Goal: Task Accomplishment & Management: Complete application form

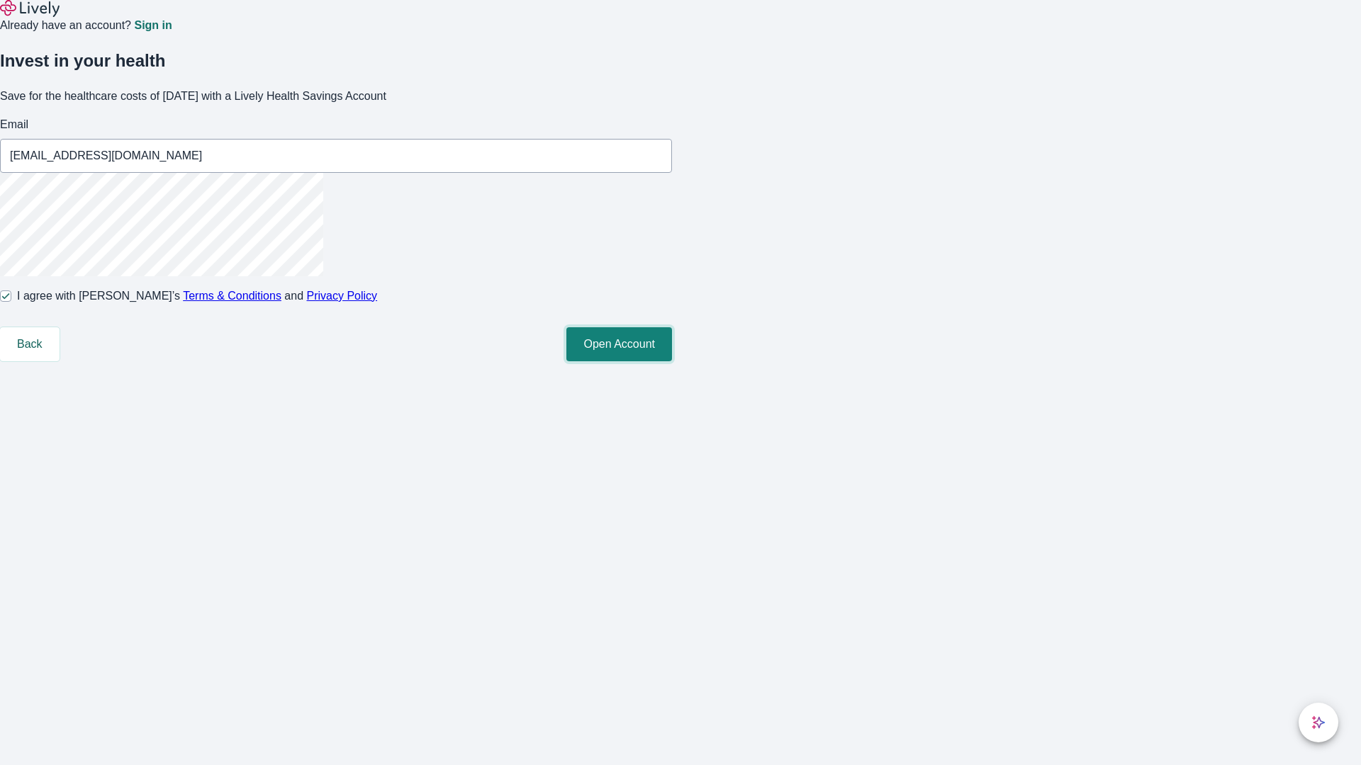
click at [672, 361] on button "Open Account" at bounding box center [619, 344] width 106 height 34
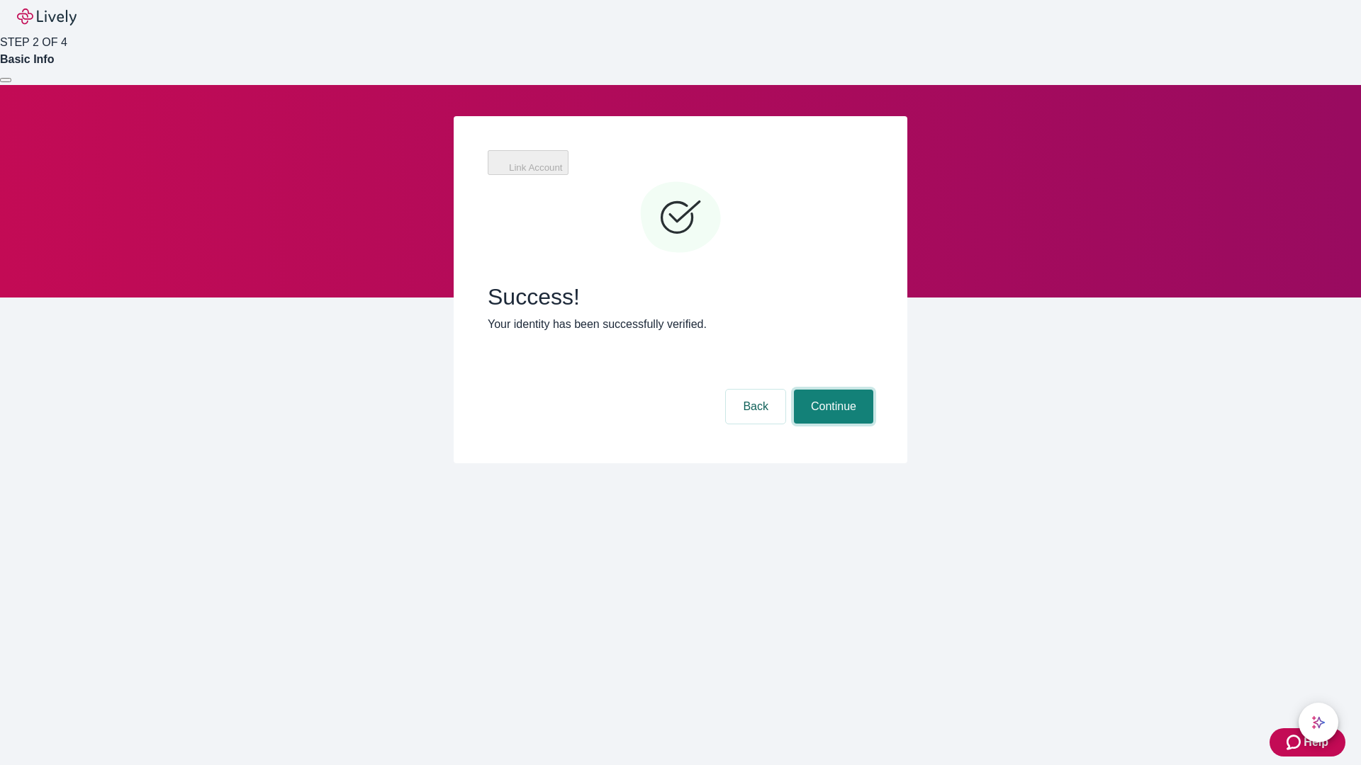
click at [831, 390] on button "Continue" at bounding box center [833, 407] width 79 height 34
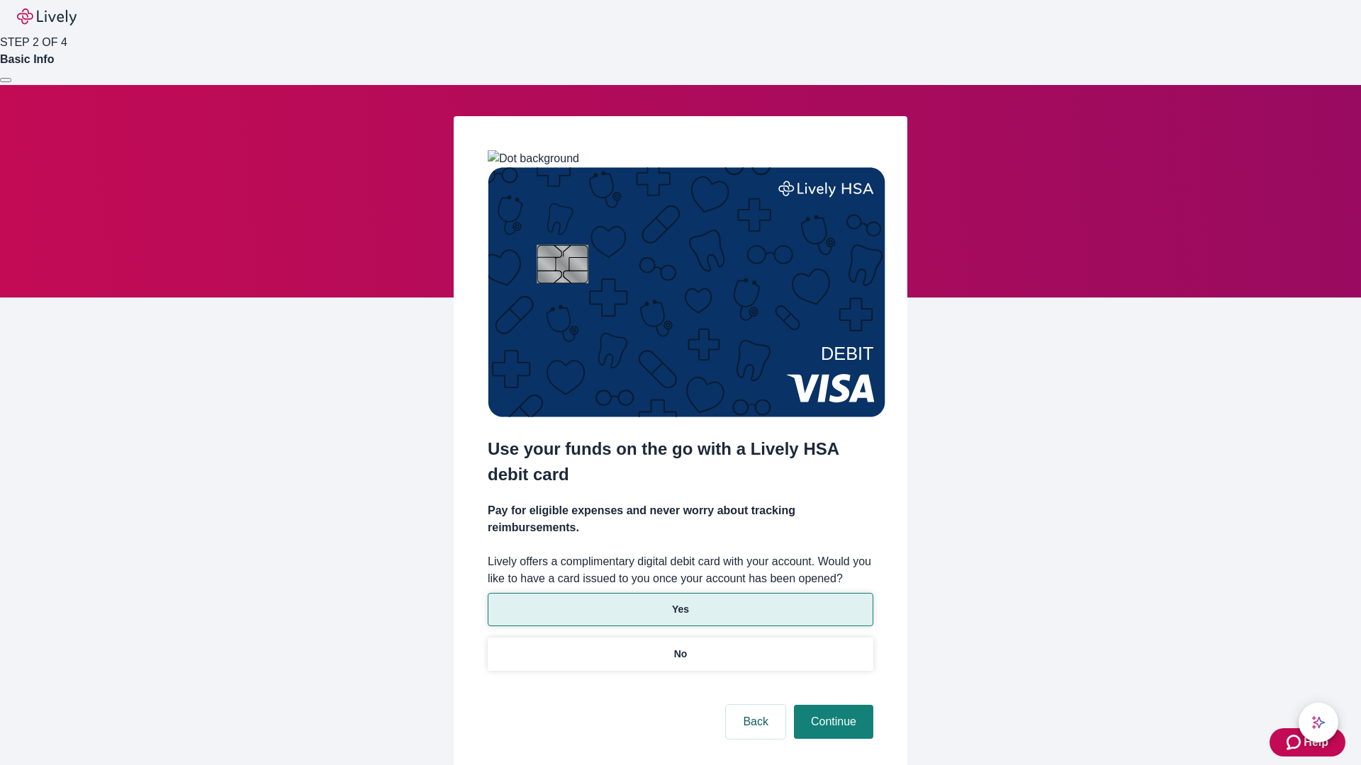
click at [680, 602] on p "Yes" at bounding box center [680, 609] width 17 height 15
click at [831, 705] on button "Continue" at bounding box center [833, 722] width 79 height 34
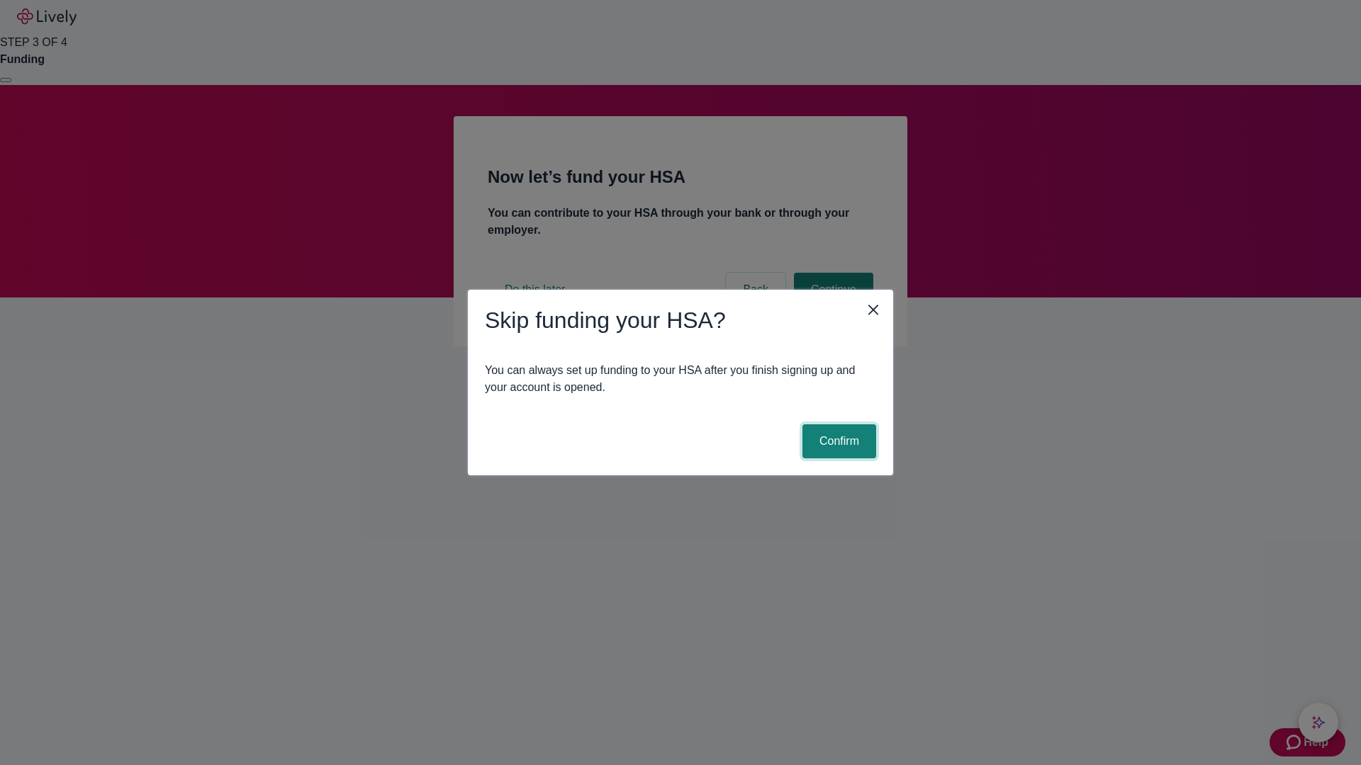
click at [837, 442] on button "Confirm" at bounding box center [839, 442] width 74 height 34
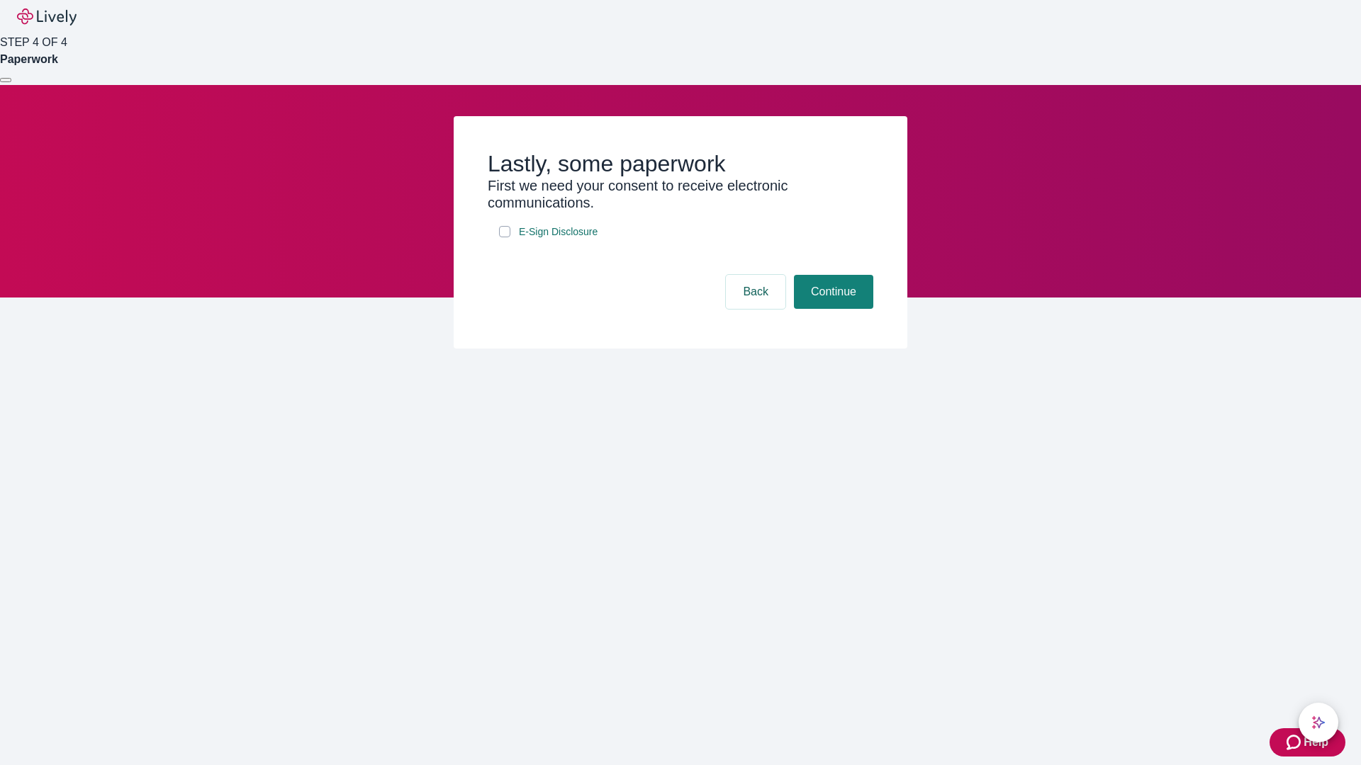
click at [505, 237] on input "E-Sign Disclosure" at bounding box center [504, 231] width 11 height 11
checkbox input "true"
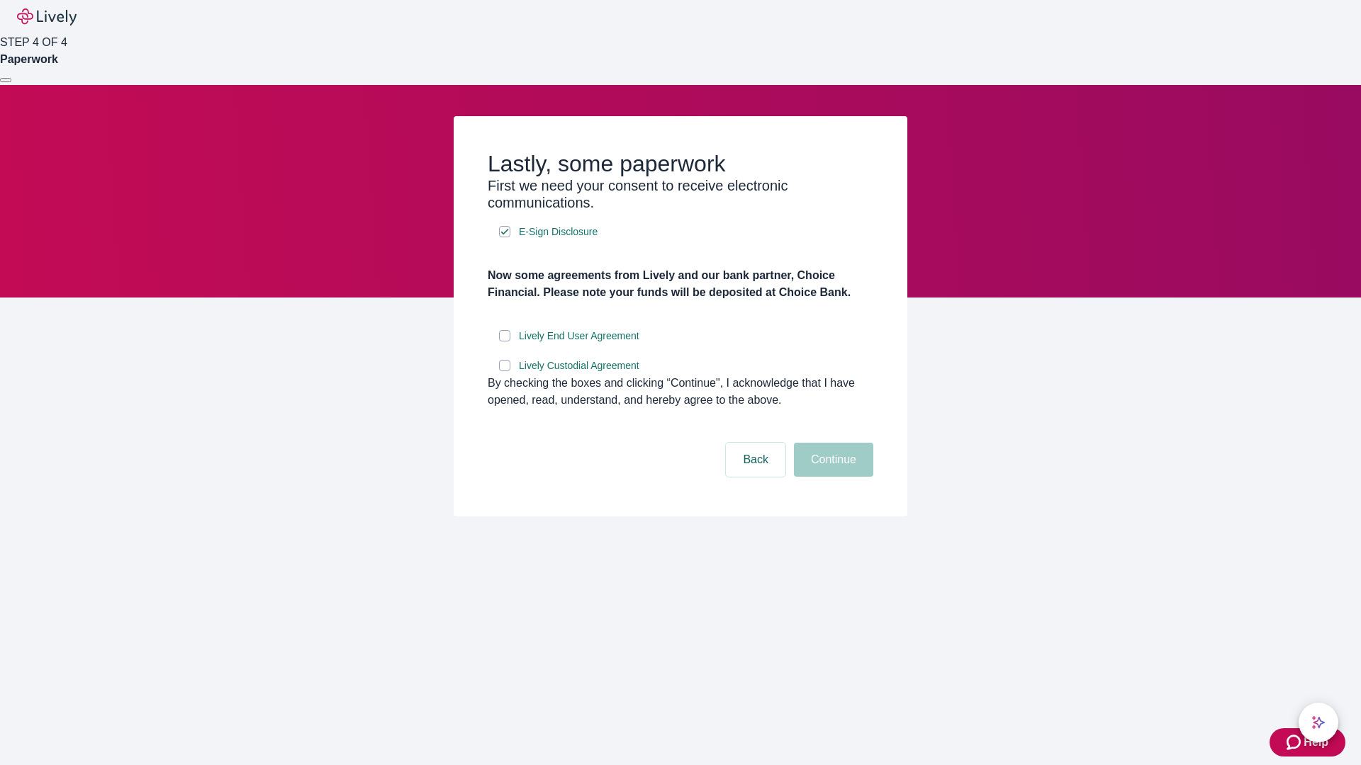
click at [505, 342] on input "Lively End User Agreement" at bounding box center [504, 335] width 11 height 11
checkbox input "true"
click at [505, 371] on input "Lively Custodial Agreement" at bounding box center [504, 365] width 11 height 11
checkbox input "true"
click at [831, 477] on button "Continue" at bounding box center [833, 460] width 79 height 34
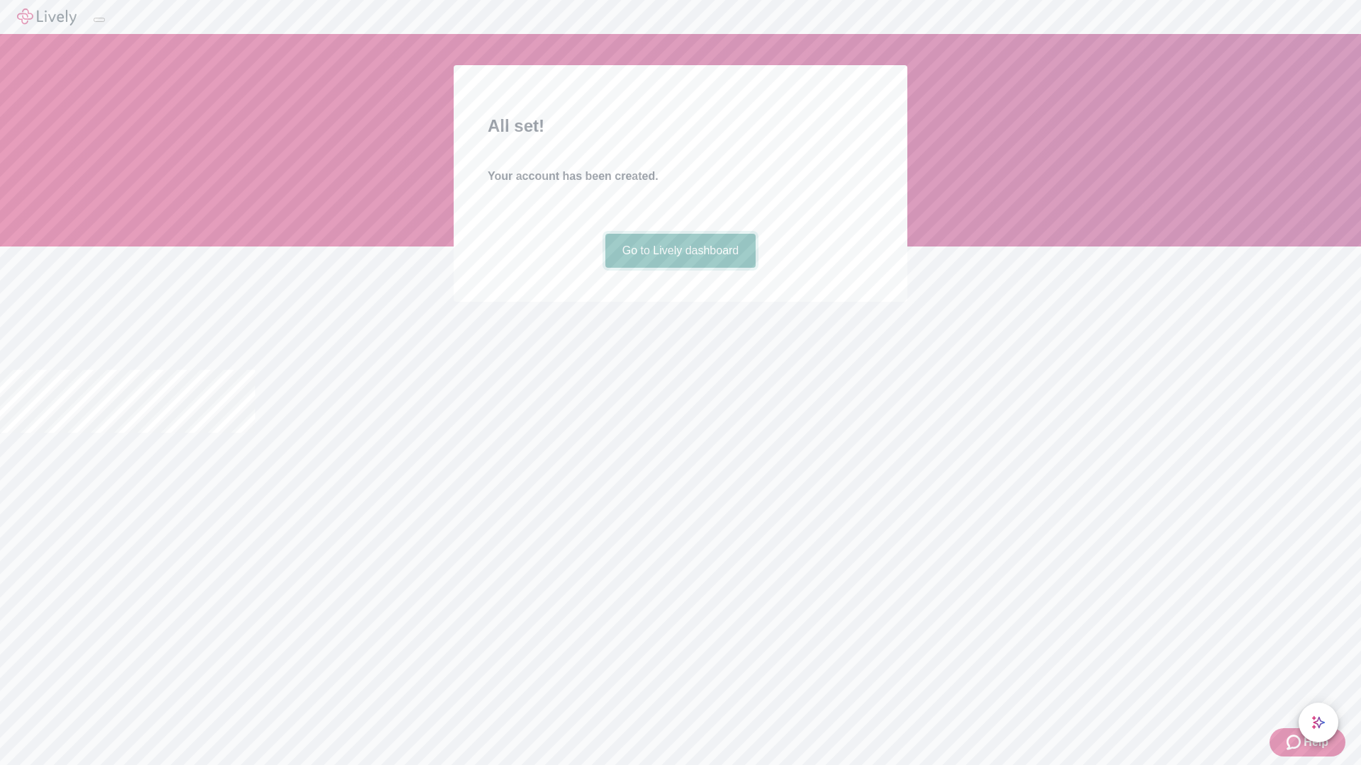
click at [680, 268] on link "Go to Lively dashboard" at bounding box center [680, 251] width 151 height 34
